Goal: Task Accomplishment & Management: Use online tool/utility

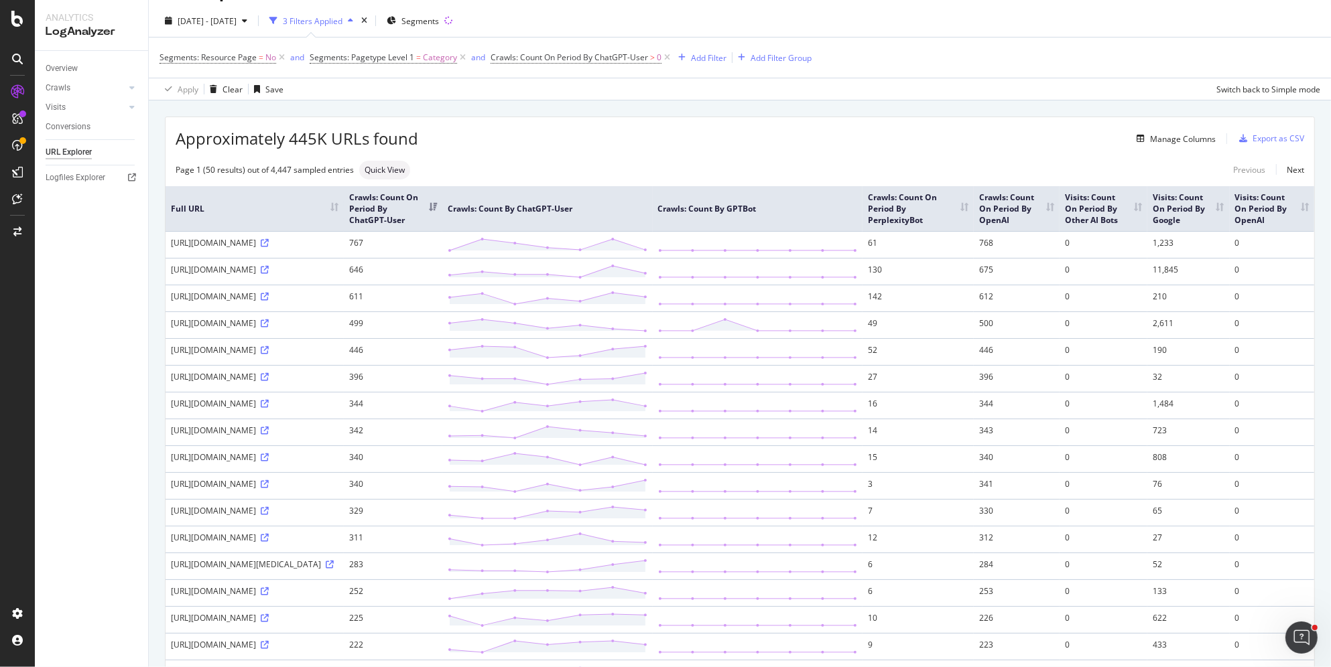
scroll to position [33, 0]
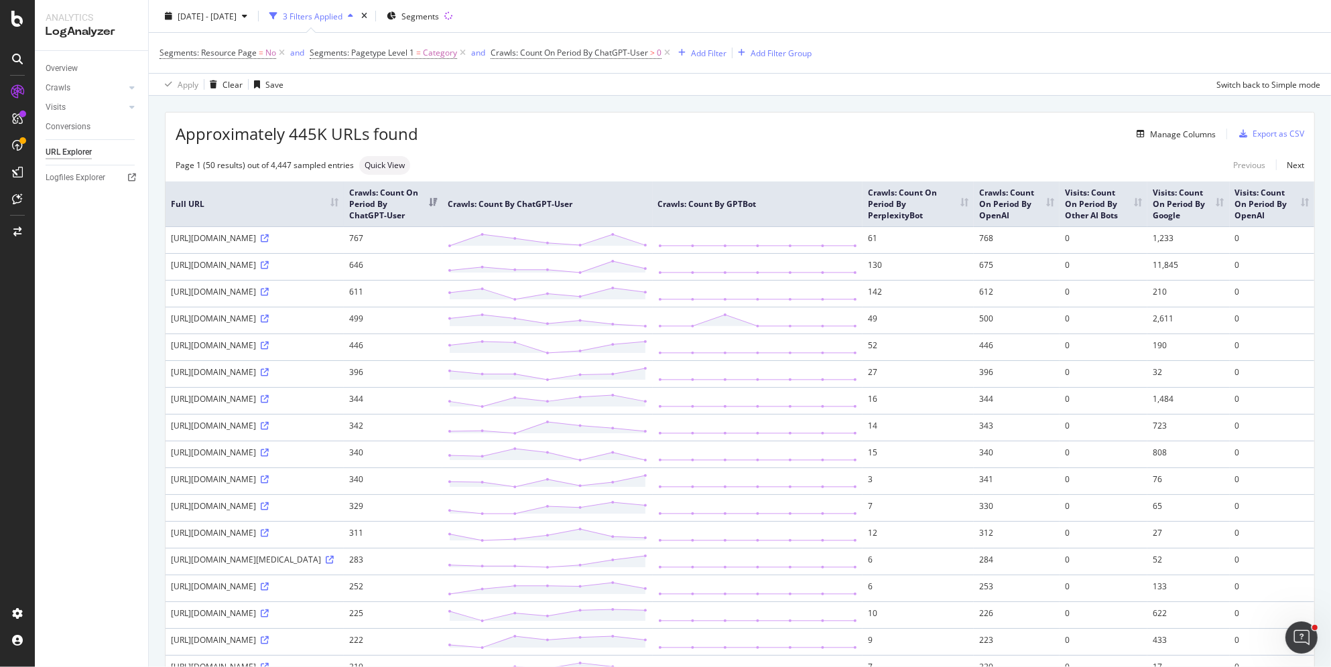
click at [653, 217] on th "Crawls: Count By ChatGPT-User" at bounding box center [547, 204] width 210 height 45
click at [863, 206] on th "Crawls: Count By GPTBot" at bounding box center [758, 204] width 210 height 45
click at [1195, 141] on div "Manage Columns" at bounding box center [816, 134] width 797 height 16
click at [1191, 127] on div "Manage Columns" at bounding box center [1173, 134] width 84 height 15
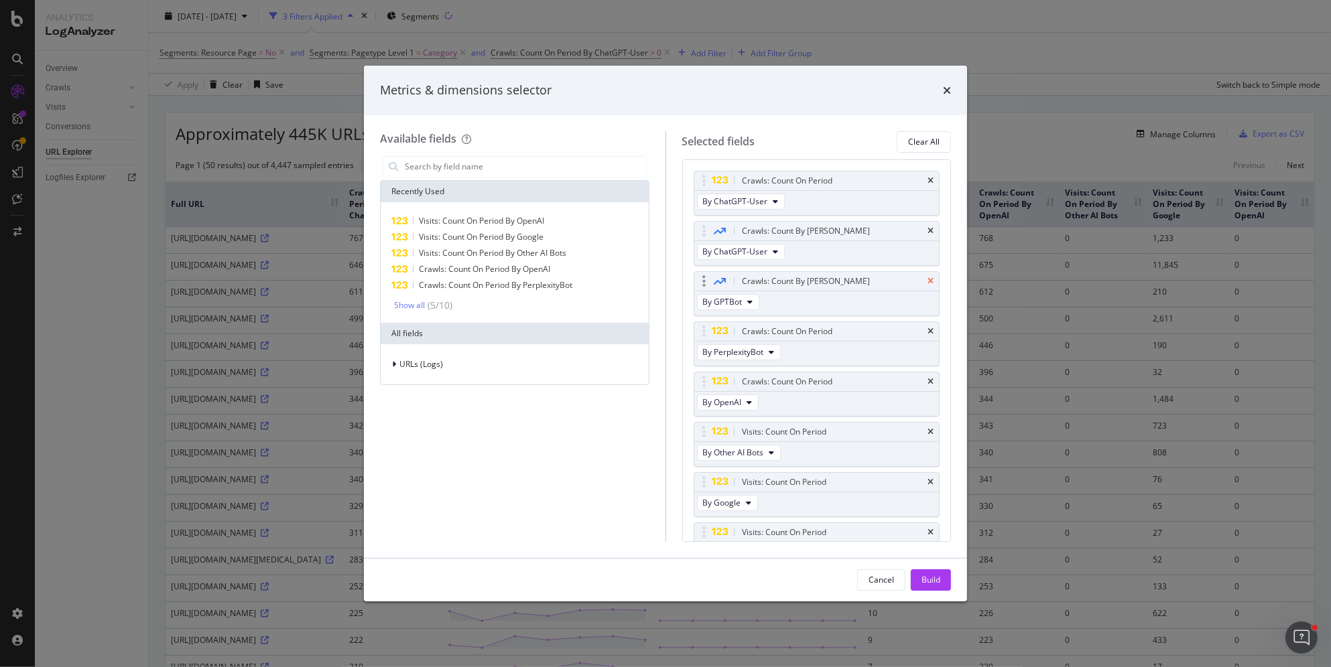
click at [931, 279] on icon "times" at bounding box center [930, 281] width 6 height 8
click at [933, 232] on icon "times" at bounding box center [930, 231] width 6 height 8
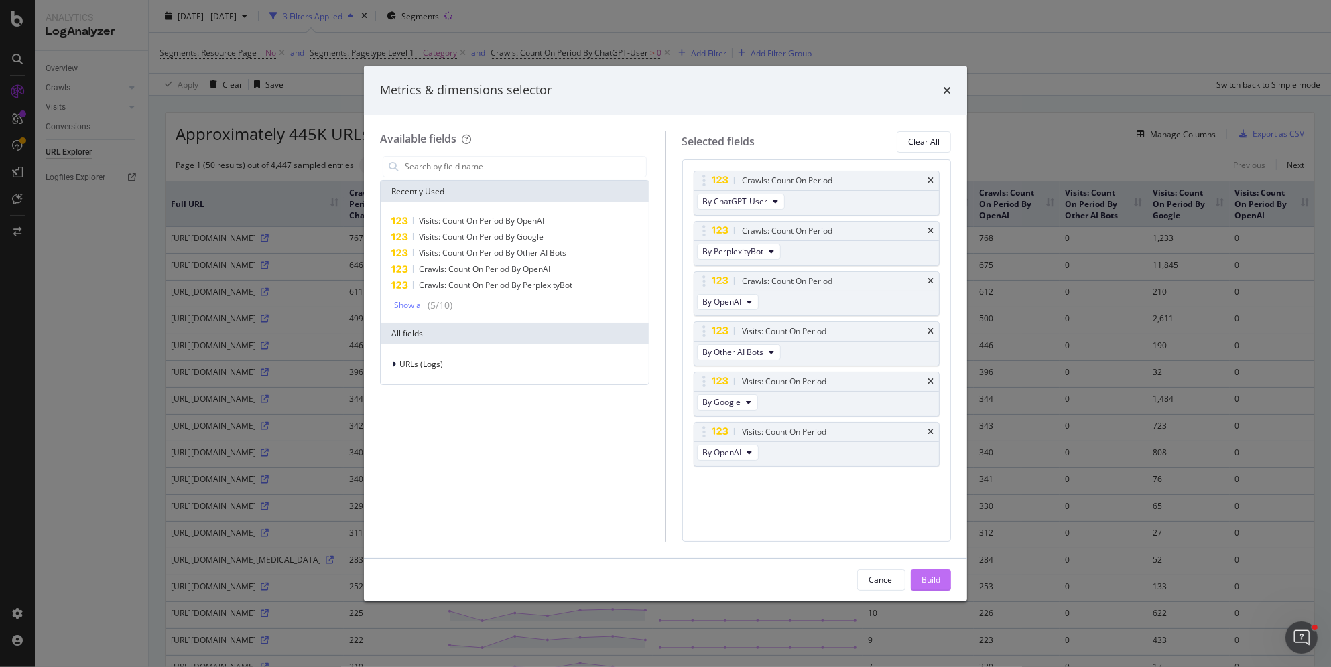
click at [935, 571] on div "Build" at bounding box center [930, 580] width 19 height 20
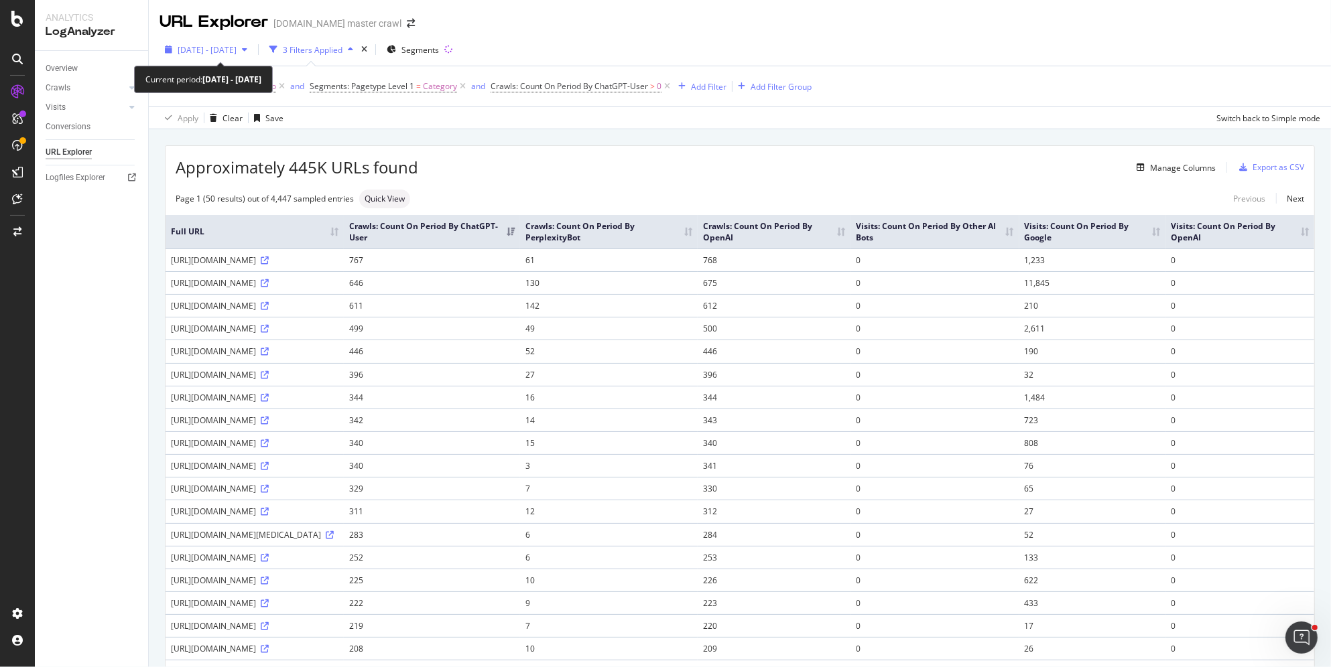
click at [234, 43] on div "[DATE] - [DATE]" at bounding box center [205, 50] width 93 height 20
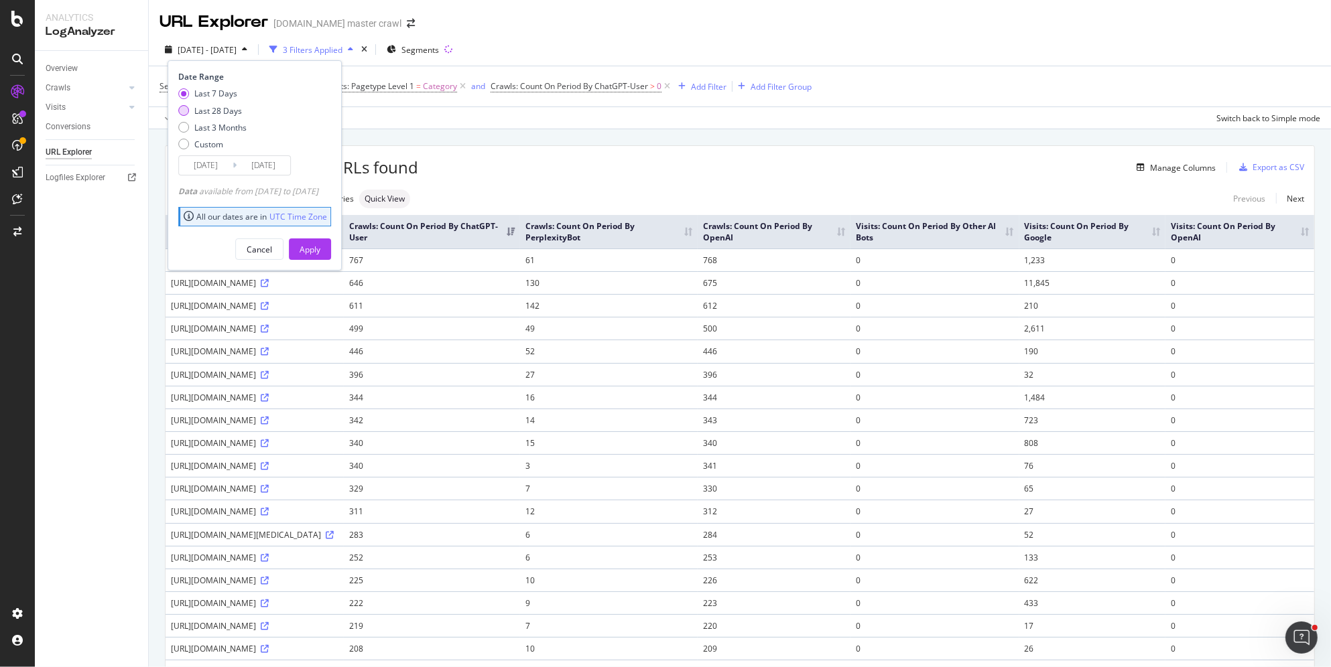
click at [221, 114] on div "Last 28 Days" at bounding box center [218, 110] width 48 height 11
type input "[DATE]"
click at [320, 241] on div "Apply" at bounding box center [309, 249] width 21 height 20
